Goal: Information Seeking & Learning: Learn about a topic

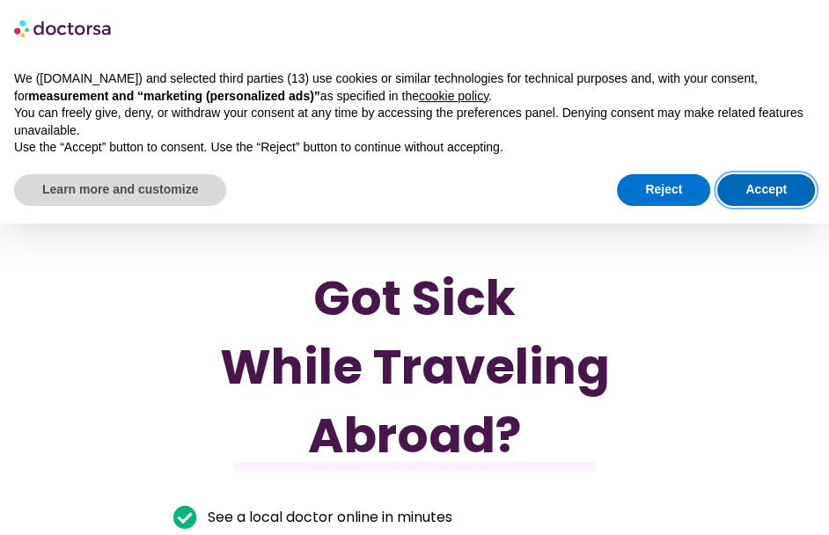
click at [745, 189] on button "Accept" at bounding box center [766, 190] width 98 height 32
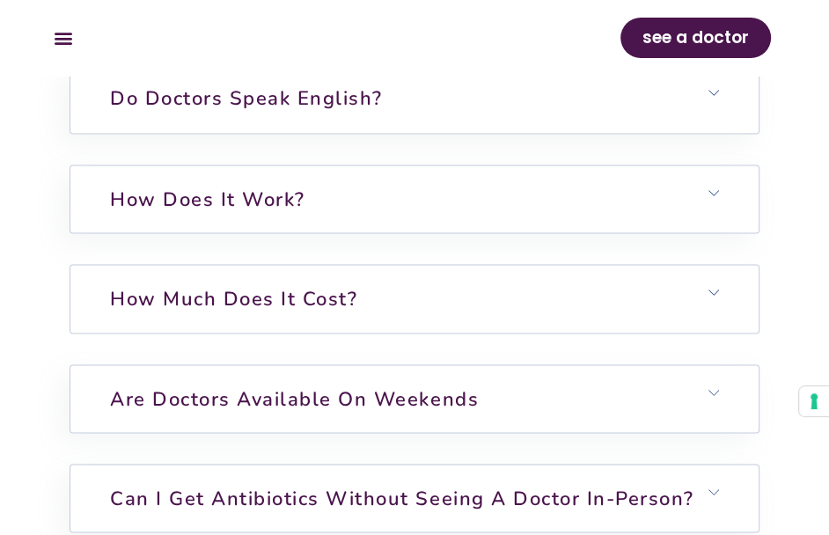
scroll to position [5895, 0]
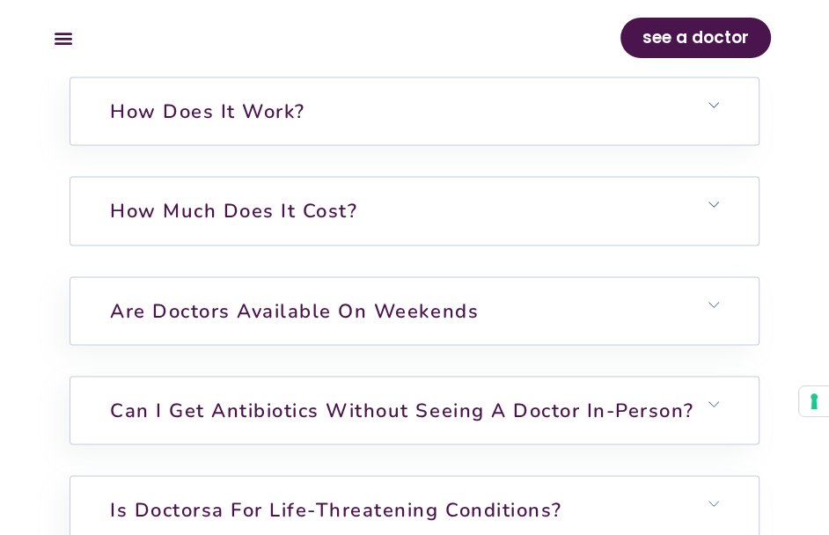
click at [660, 277] on h6 "Are doctors available on weekends" at bounding box center [413, 310] width 687 height 67
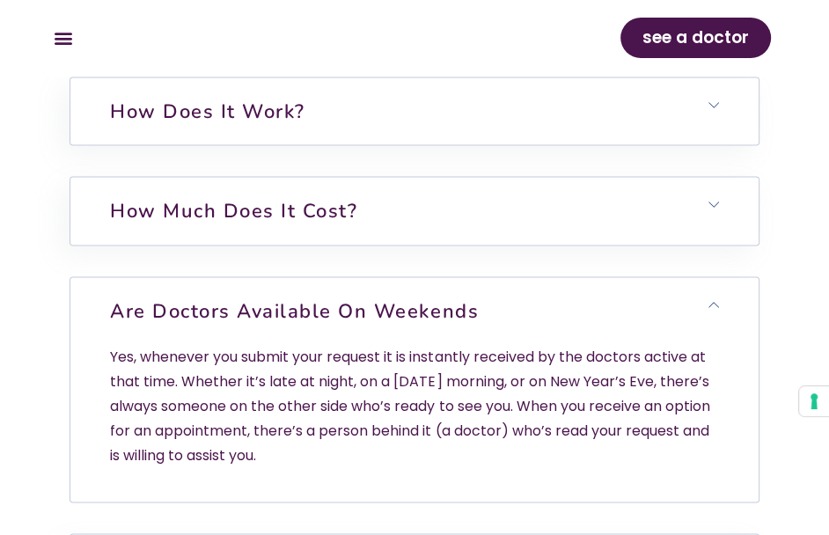
click at [674, 277] on h6 "Are doctors available on weekends" at bounding box center [413, 310] width 687 height 67
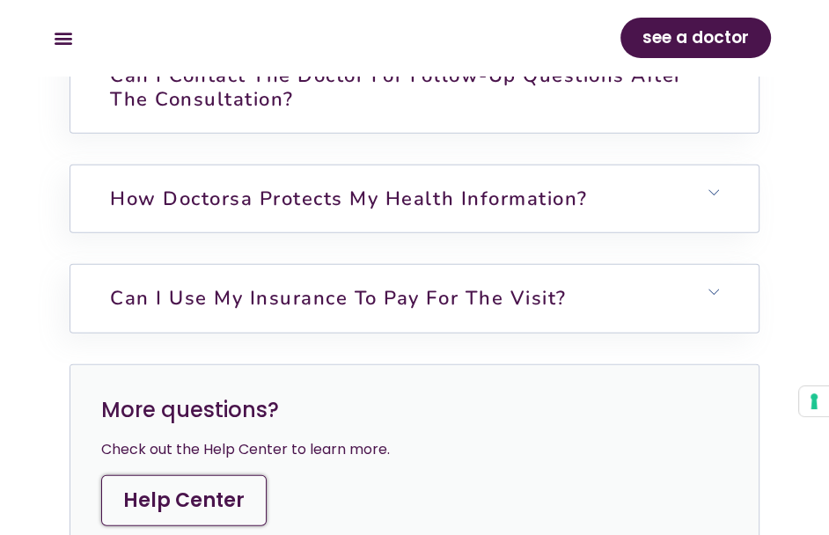
scroll to position [6511, 0]
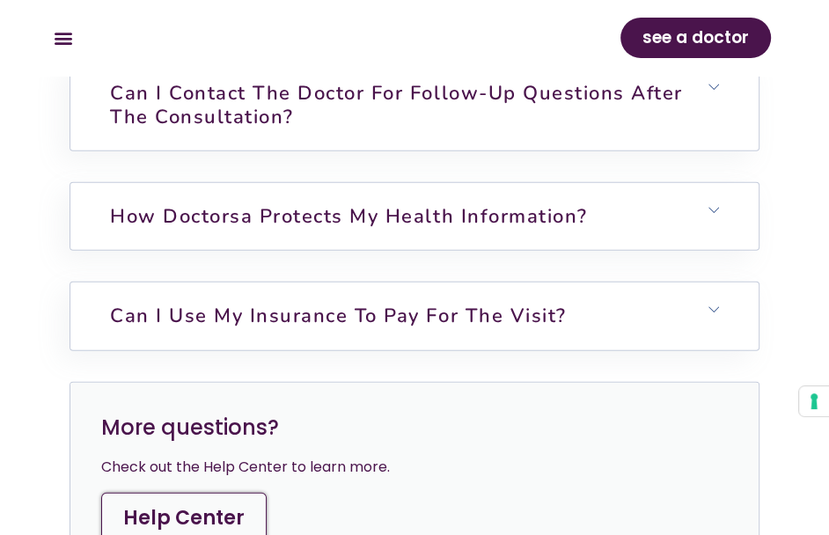
click at [674, 282] on h6 "Can I use my insurance to pay for the visit?" at bounding box center [413, 315] width 687 height 67
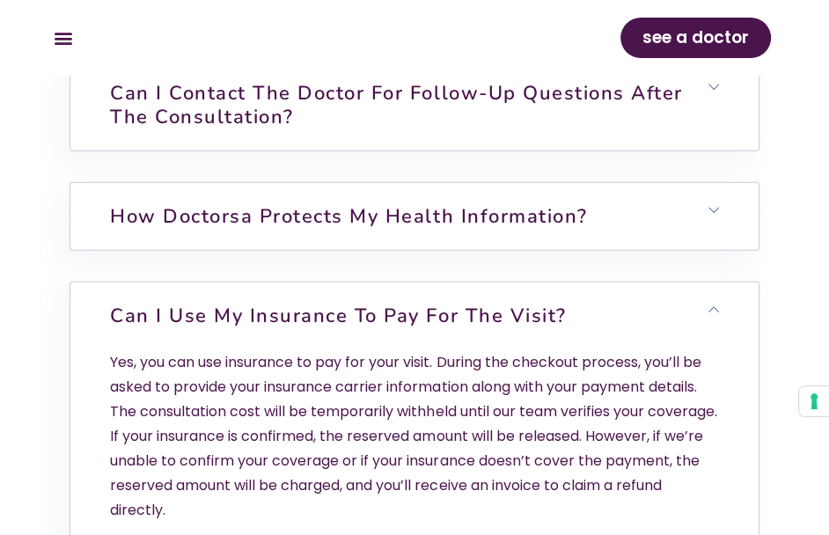
click at [674, 282] on h6 "Can I use my insurance to pay for the visit?" at bounding box center [413, 315] width 687 height 67
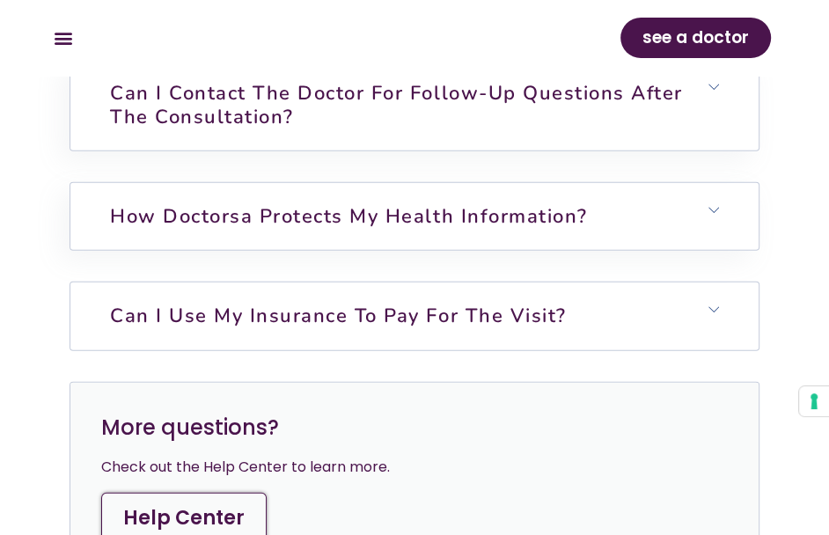
click at [671, 282] on h6 "Can I use my insurance to pay for the visit?" at bounding box center [413, 315] width 687 height 67
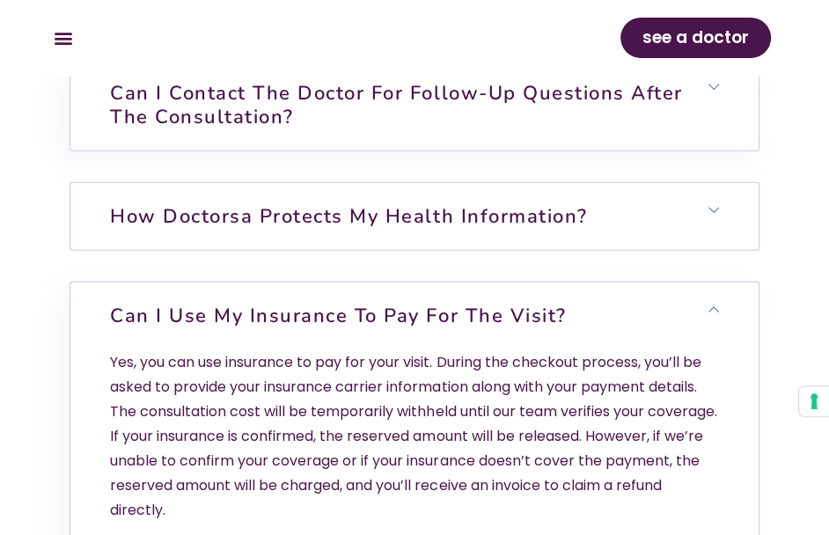
click at [492, 203] on link "How Doctorsa protects my health information?" at bounding box center [348, 216] width 477 height 26
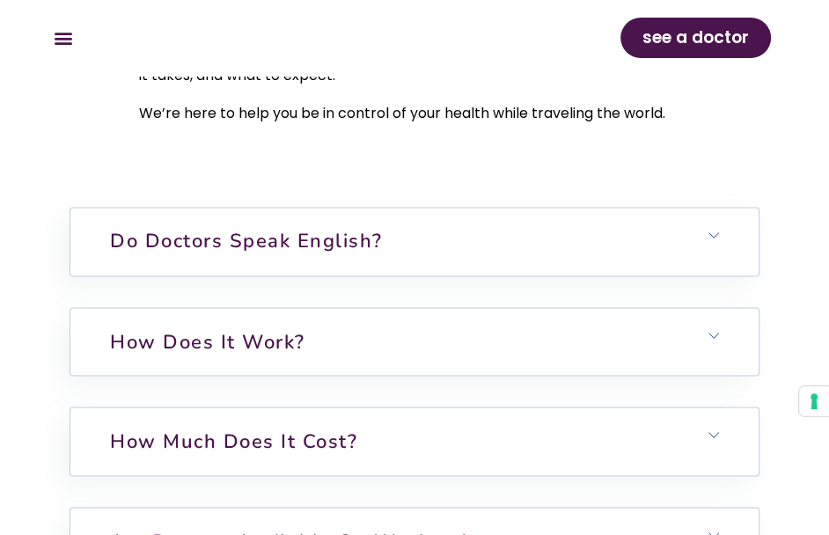
scroll to position [5462, 0]
